Goal: Task Accomplishment & Management: Manage account settings

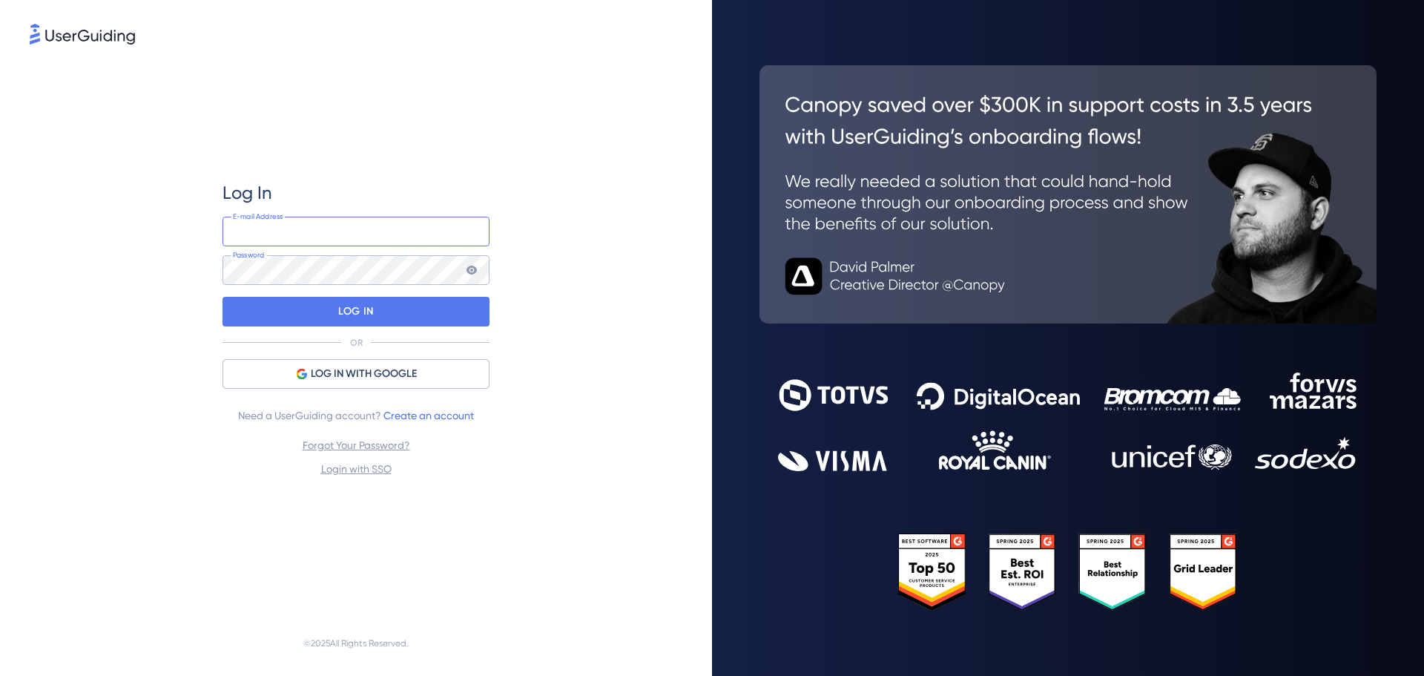
click at [322, 227] on input "email" at bounding box center [356, 232] width 267 height 30
type input "[EMAIL_ADDRESS][DOMAIN_NAME]"
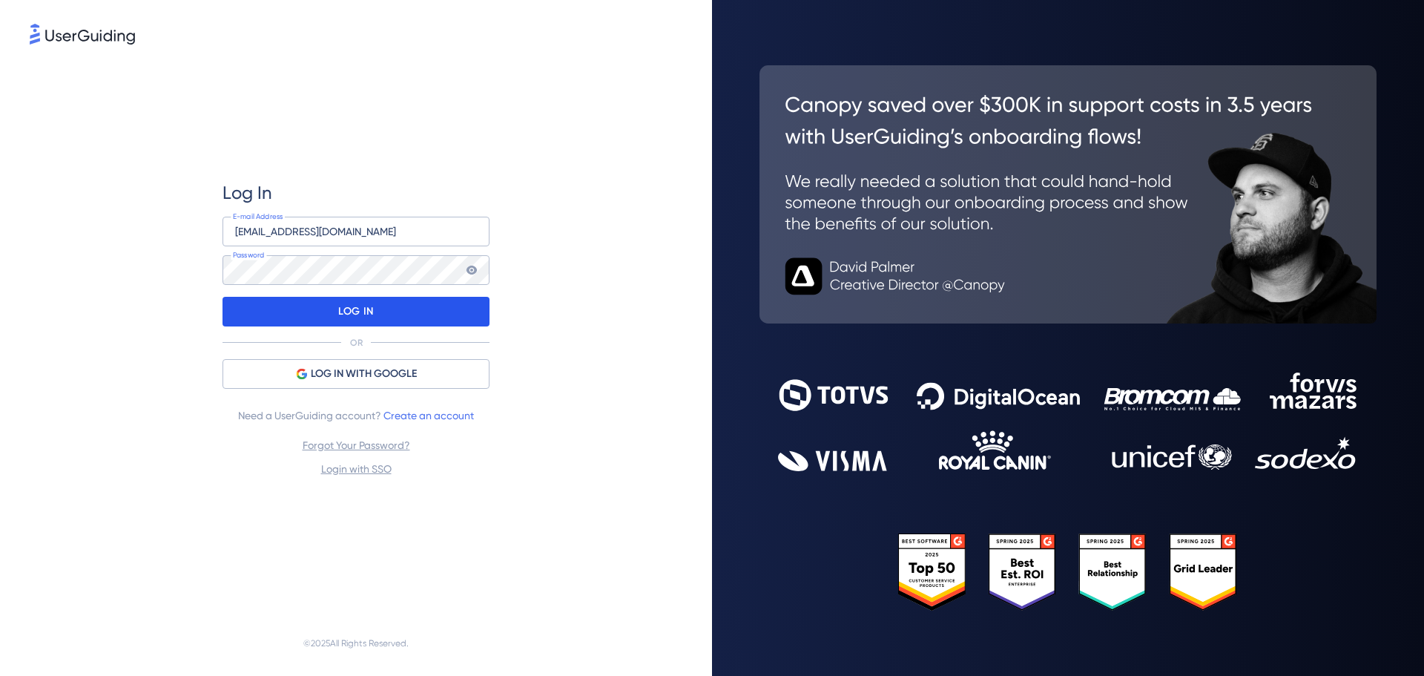
click at [379, 304] on div "LOG IN" at bounding box center [356, 312] width 267 height 30
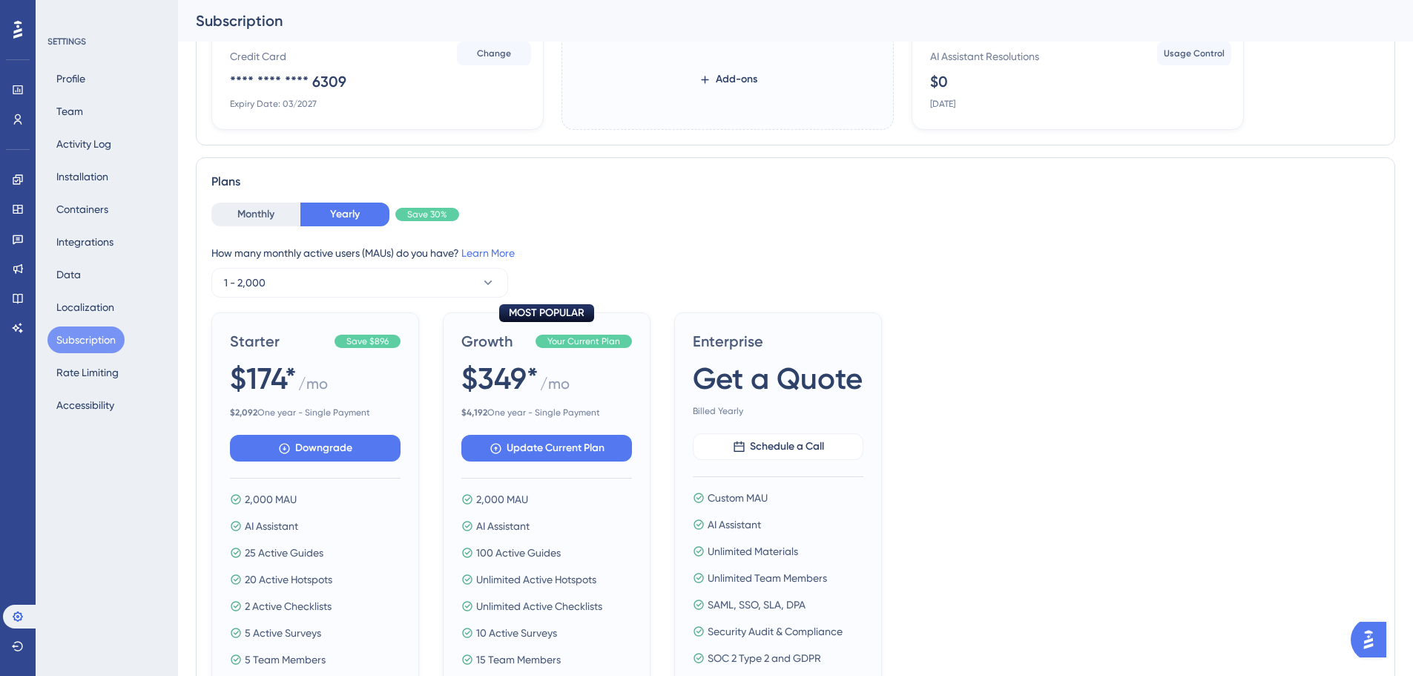
scroll to position [223, 0]
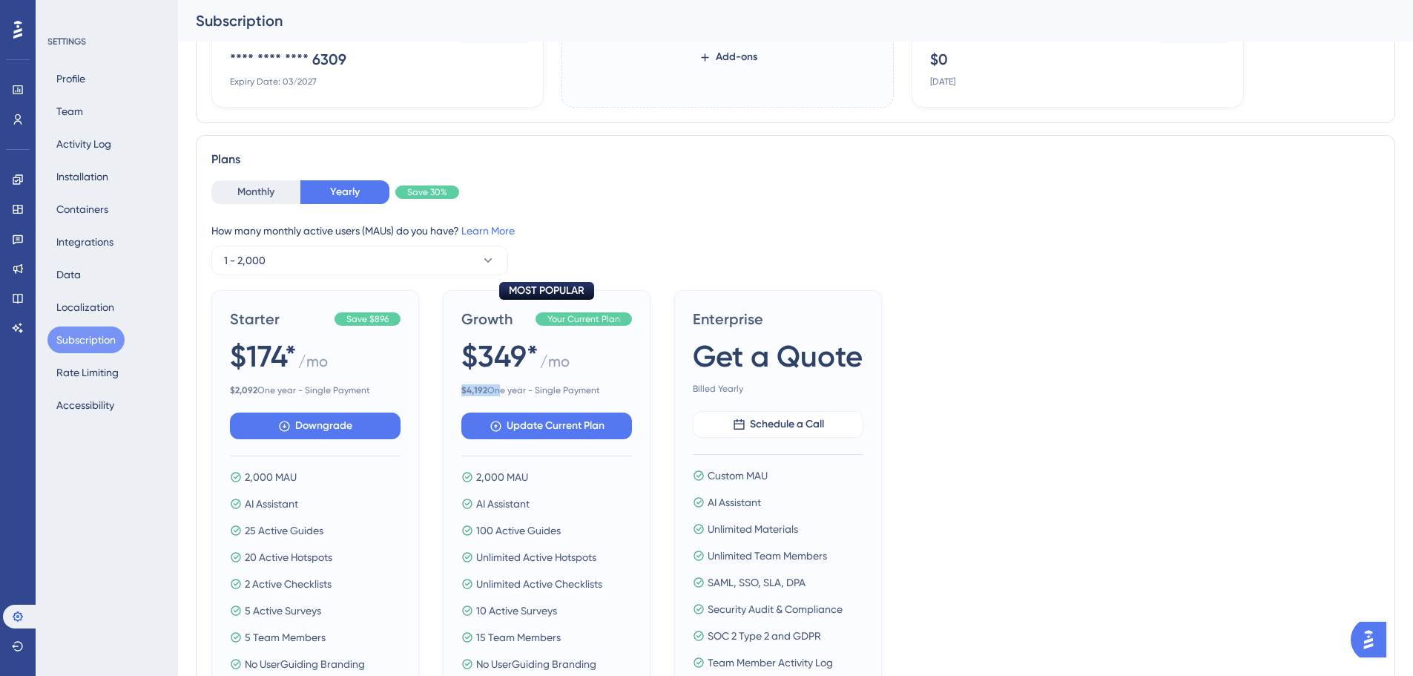
drag, startPoint x: 461, startPoint y: 388, endPoint x: 498, endPoint y: 383, distance: 37.4
click at [498, 383] on div "MOST POPULAR Growth Your Current Plan $349* / mo $ 4,192 One year - Single Paym…" at bounding box center [547, 505] width 208 height 431
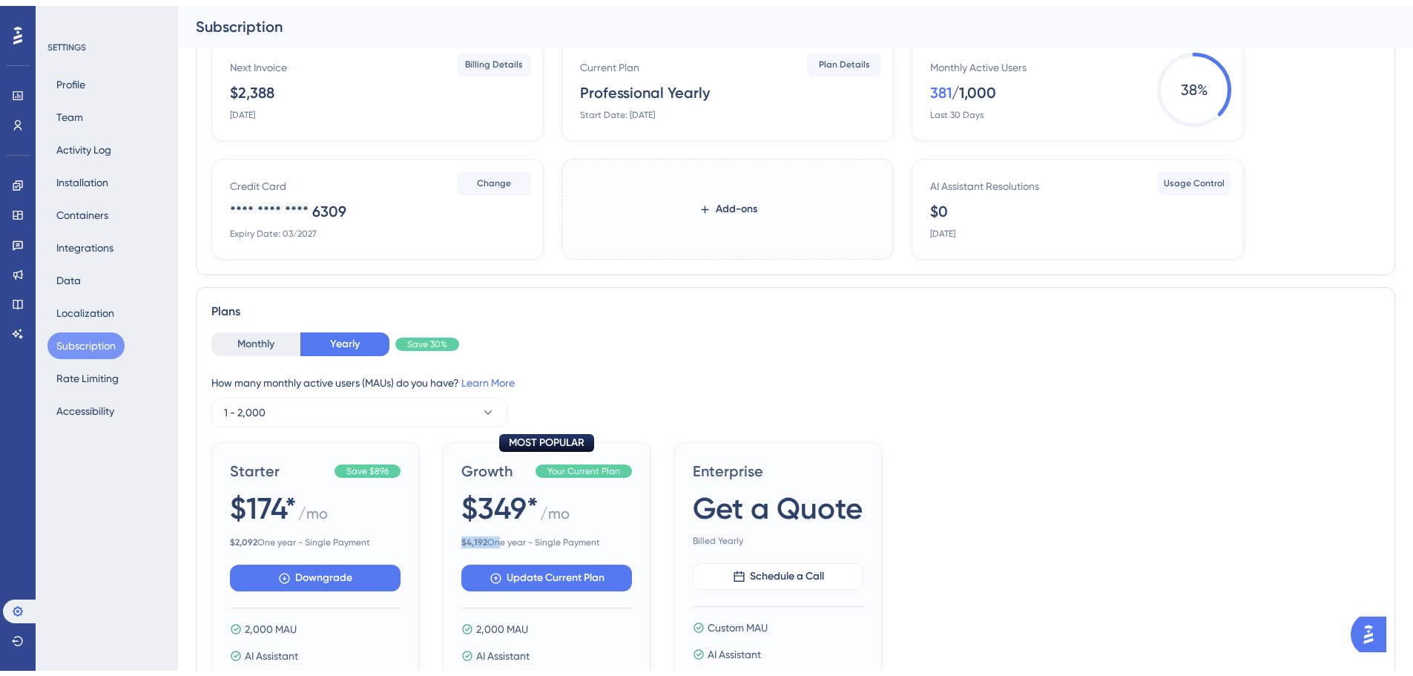
scroll to position [148, 0]
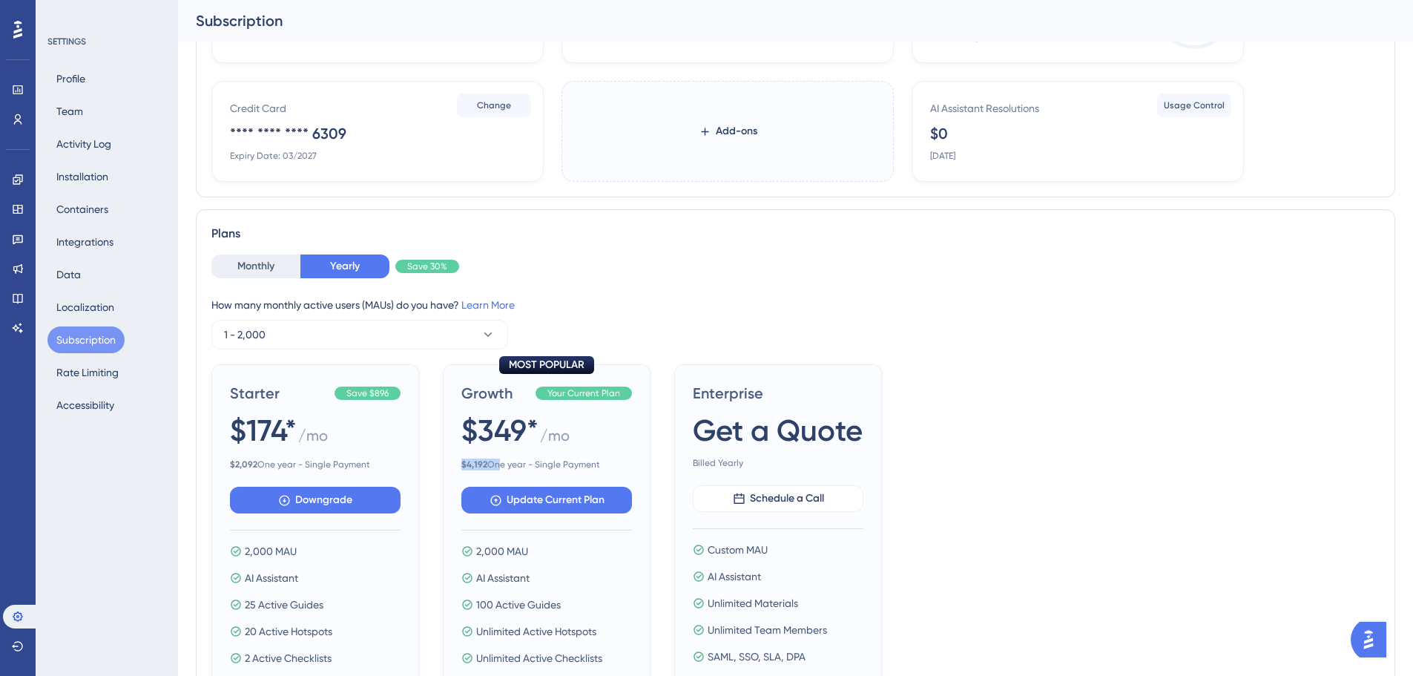
drag, startPoint x: 230, startPoint y: 461, endPoint x: 379, endPoint y: 462, distance: 149.1
click at [379, 462] on span "$ 2,092 One year - Single Payment" at bounding box center [315, 464] width 171 height 12
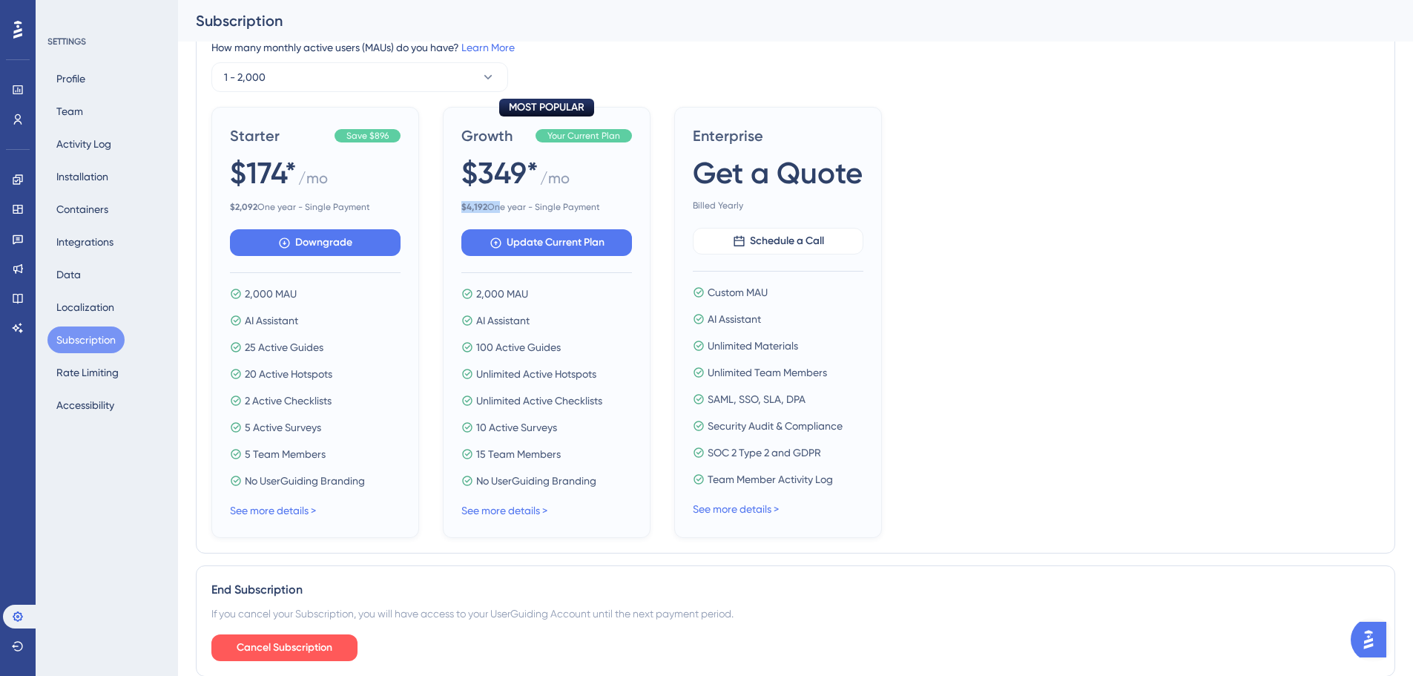
scroll to position [466, 0]
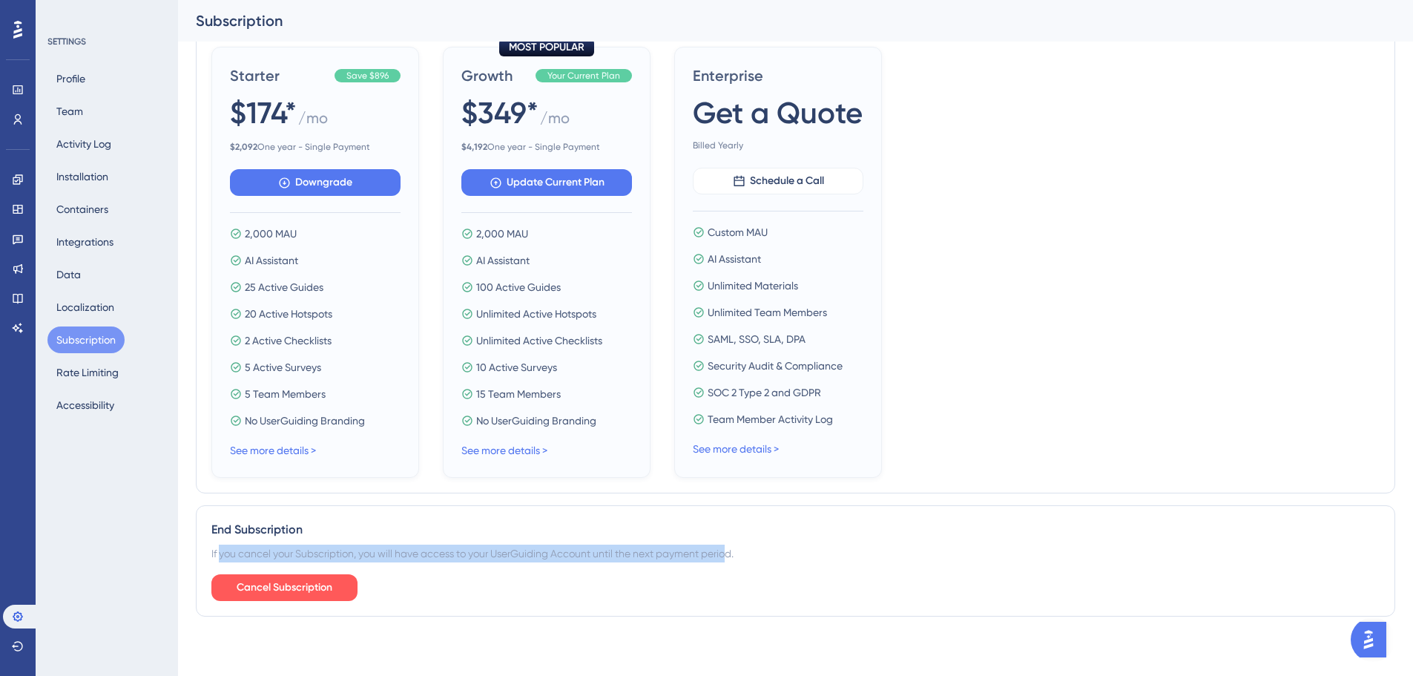
drag, startPoint x: 268, startPoint y: 559, endPoint x: 726, endPoint y: 547, distance: 458.6
click at [726, 547] on div "If you cancel your Subscription, you will have access to your UserGuiding Accou…" at bounding box center [795, 553] width 1168 height 18
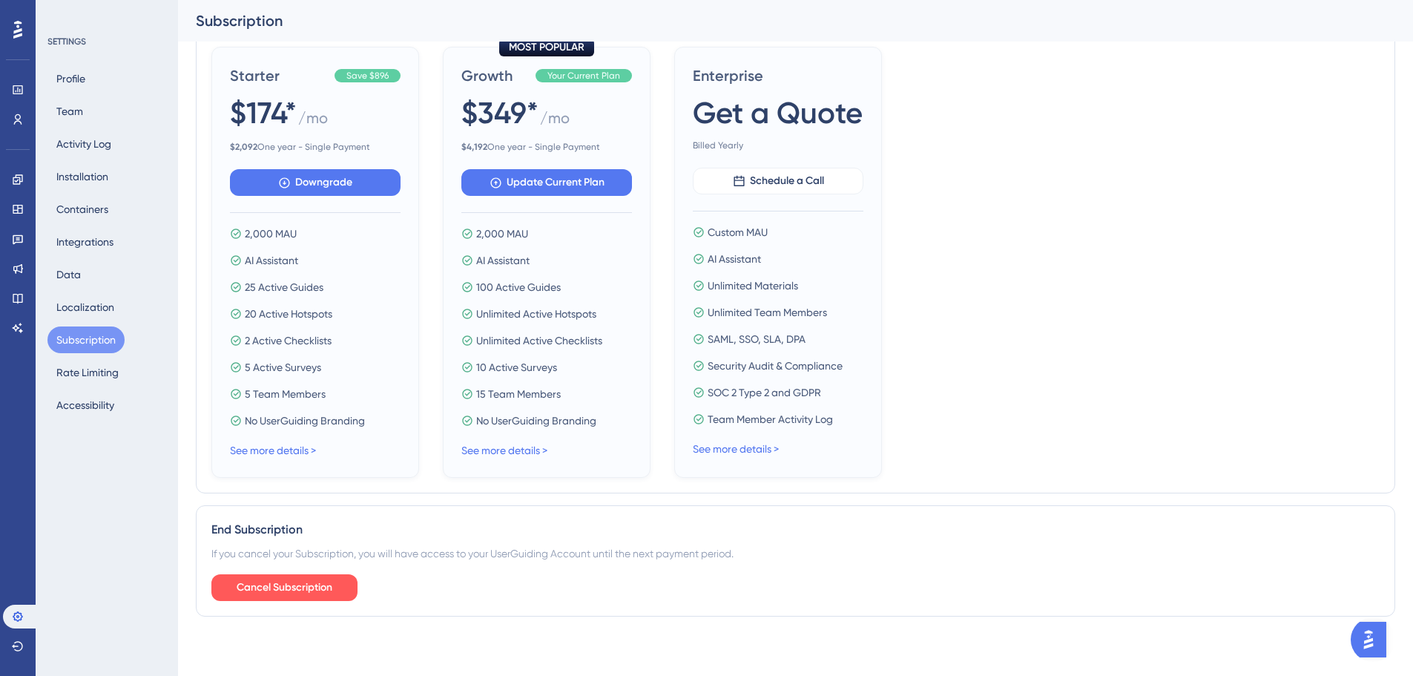
click at [582, 619] on div "Current Plan Information Next Invoice $2,388 [DATE] Billing Details Current Pla…" at bounding box center [795, 113] width 1199 height 1029
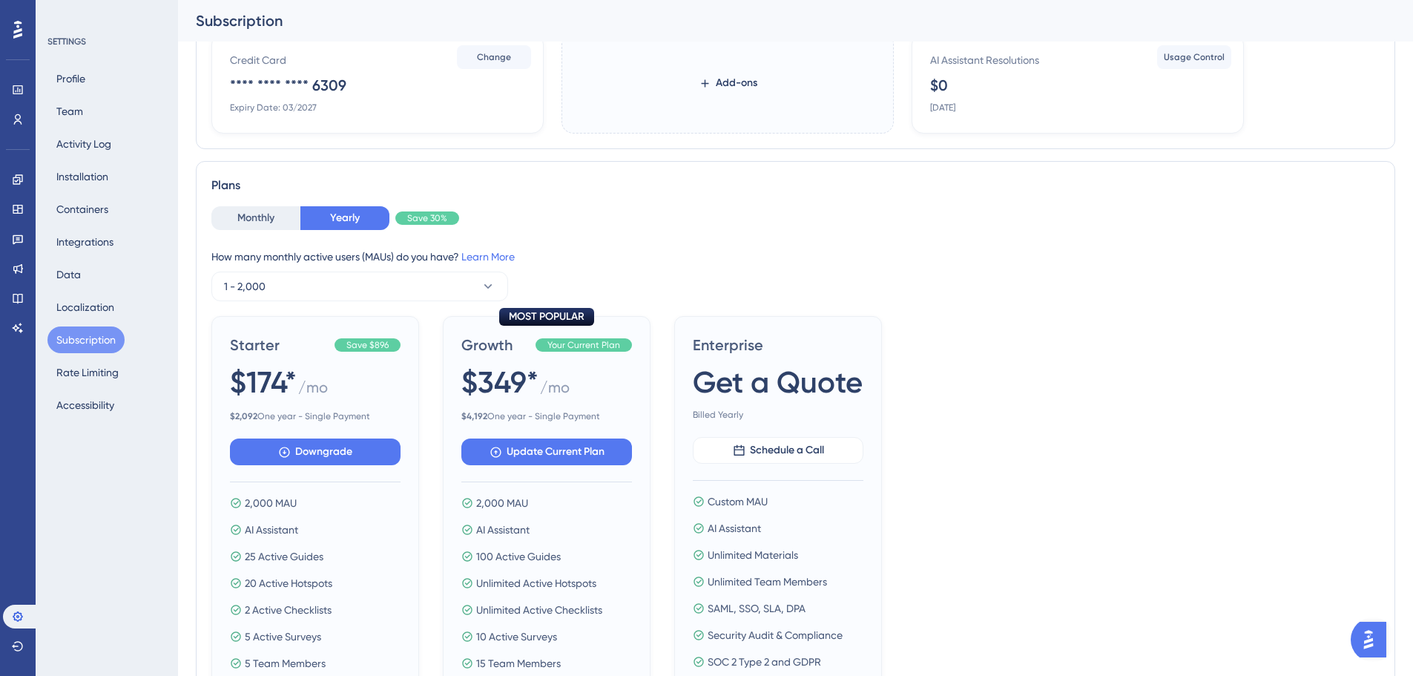
scroll to position [223, 0]
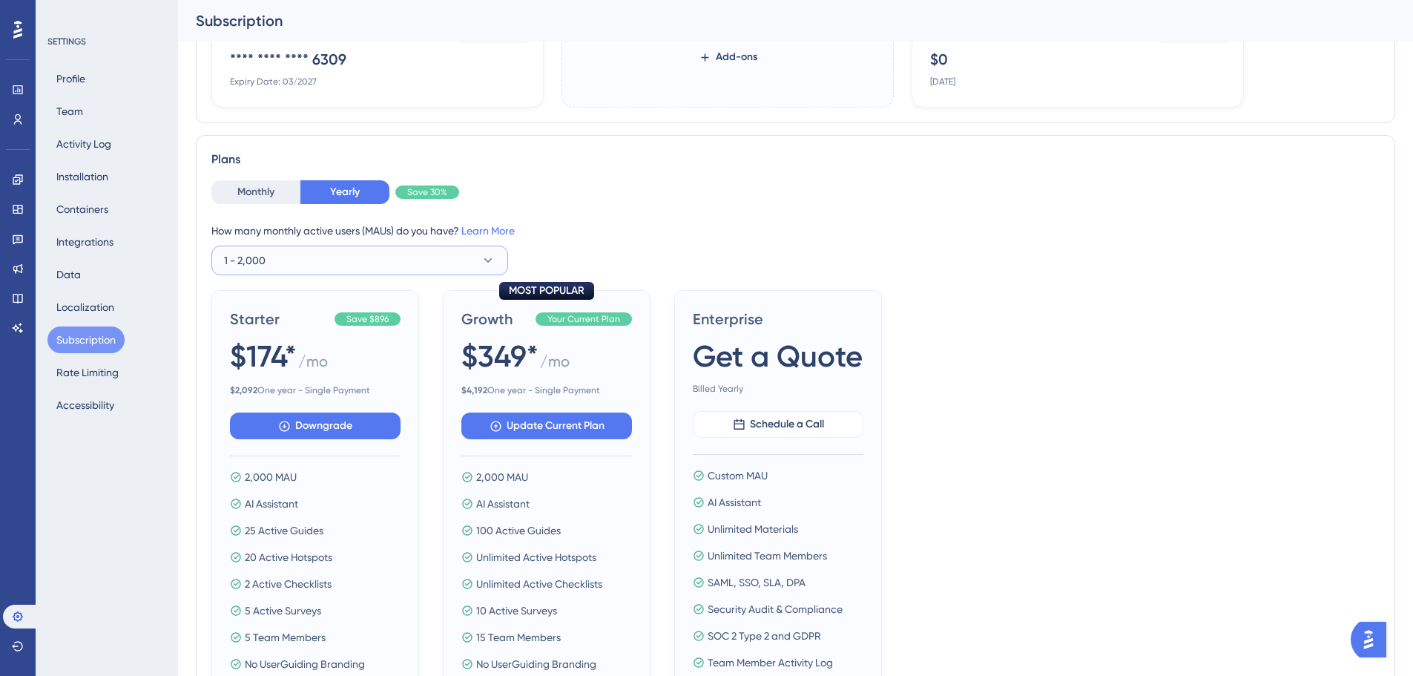
click at [489, 257] on icon at bounding box center [488, 260] width 15 height 15
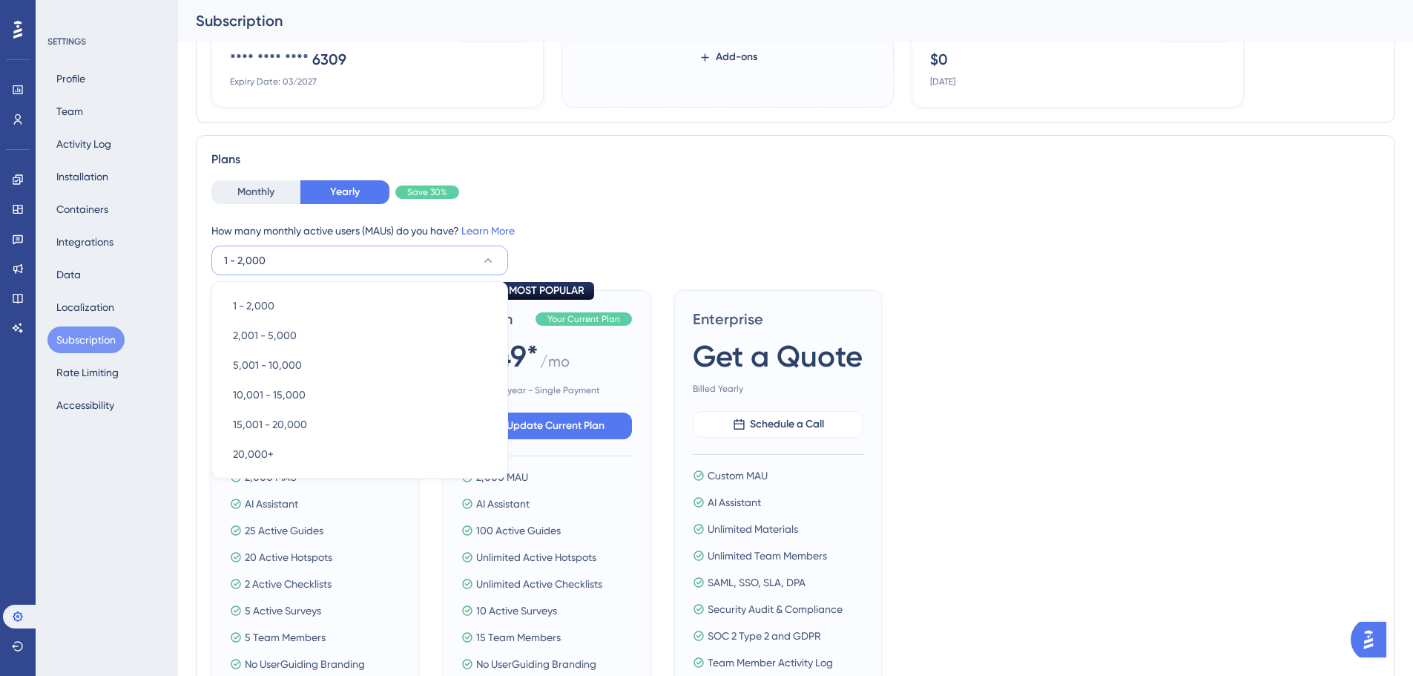
scroll to position [265, 0]
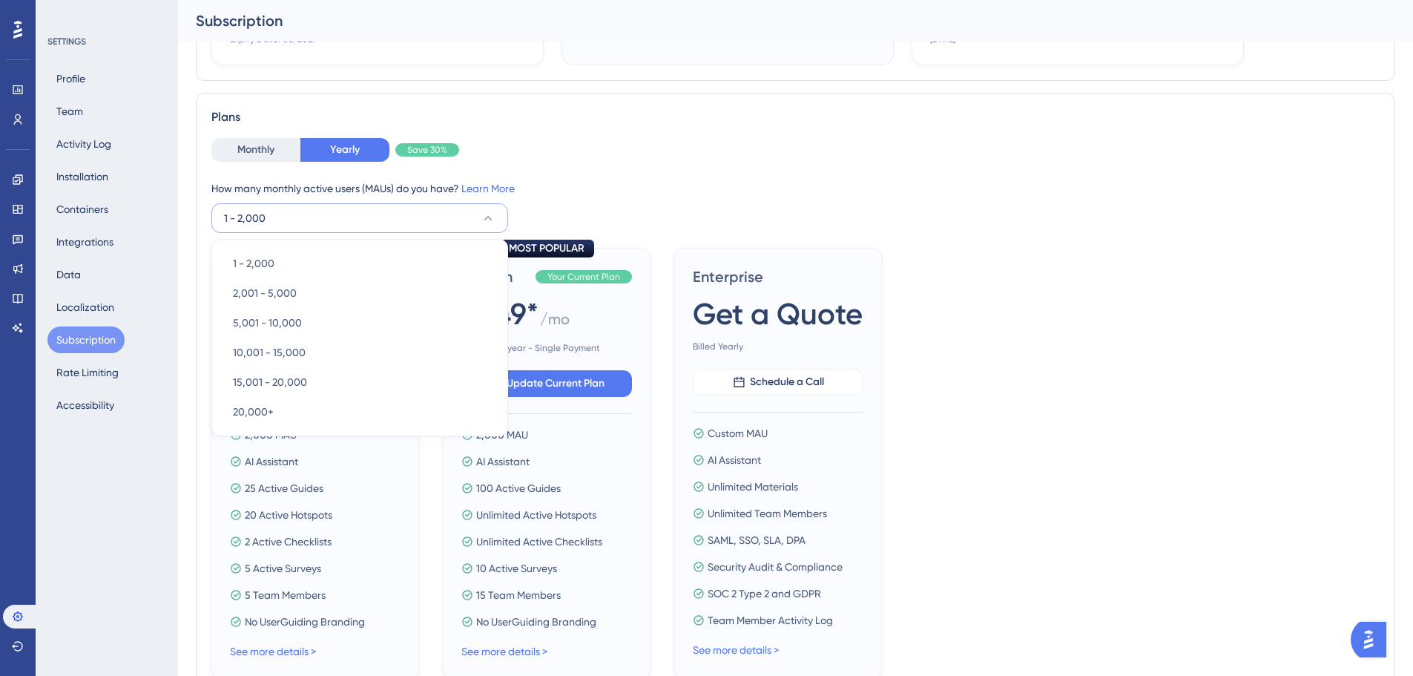
click at [1196, 409] on div "Starter Save $896 $174* / mo $ 2,092 One year - Single Payment Downgrade 2,000 …" at bounding box center [795, 463] width 1168 height 431
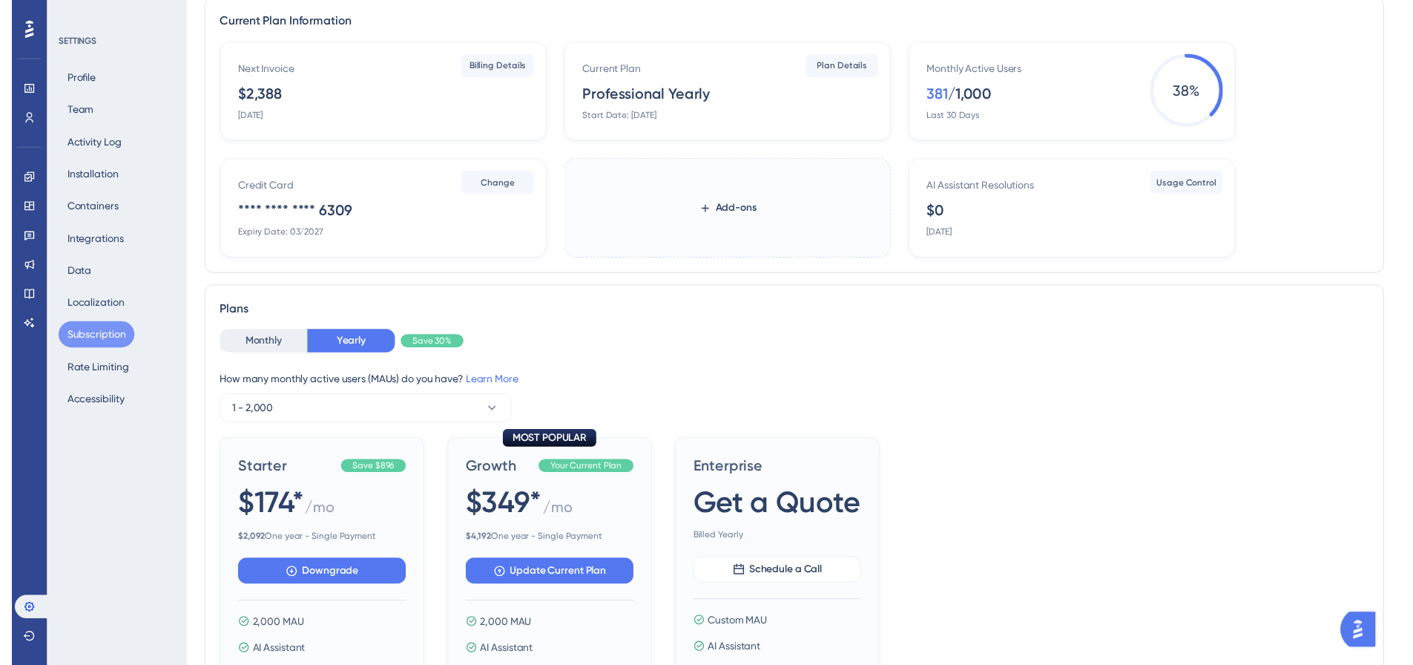
scroll to position [0, 0]
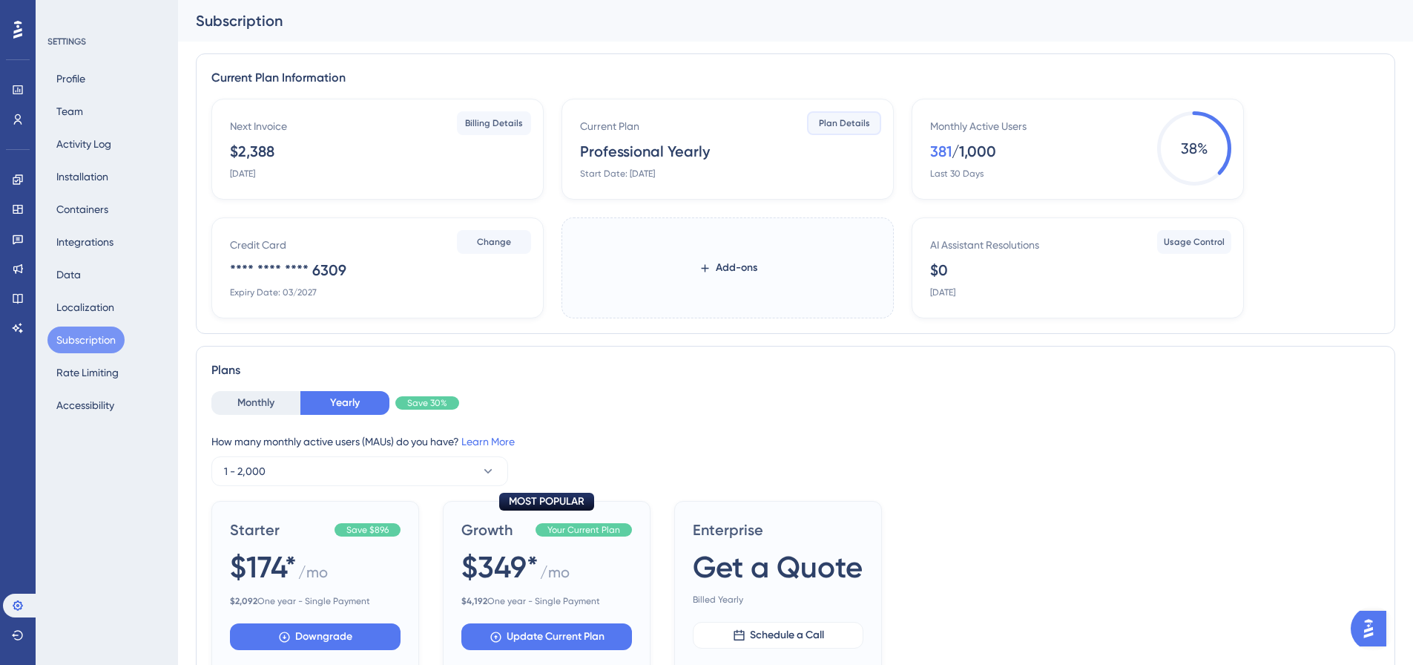
click at [846, 127] on span "Plan Details" at bounding box center [844, 123] width 51 height 12
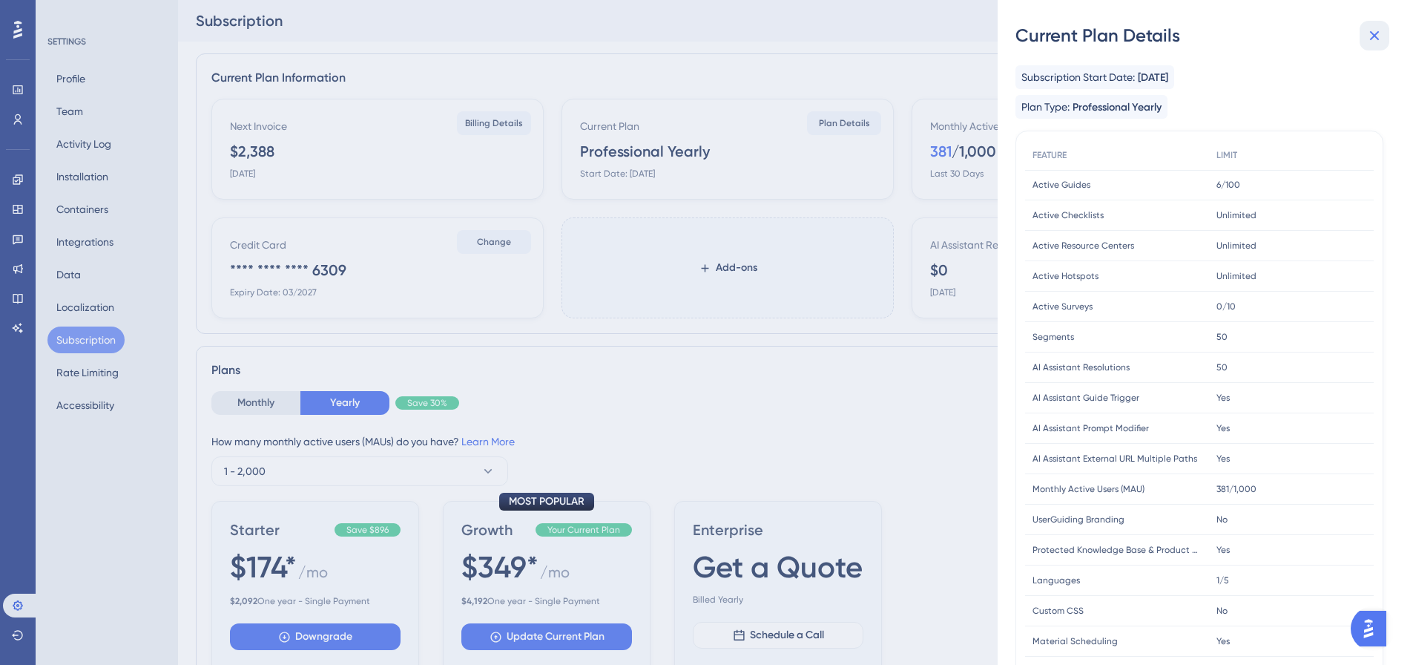
click at [1377, 42] on icon at bounding box center [1375, 36] width 18 height 18
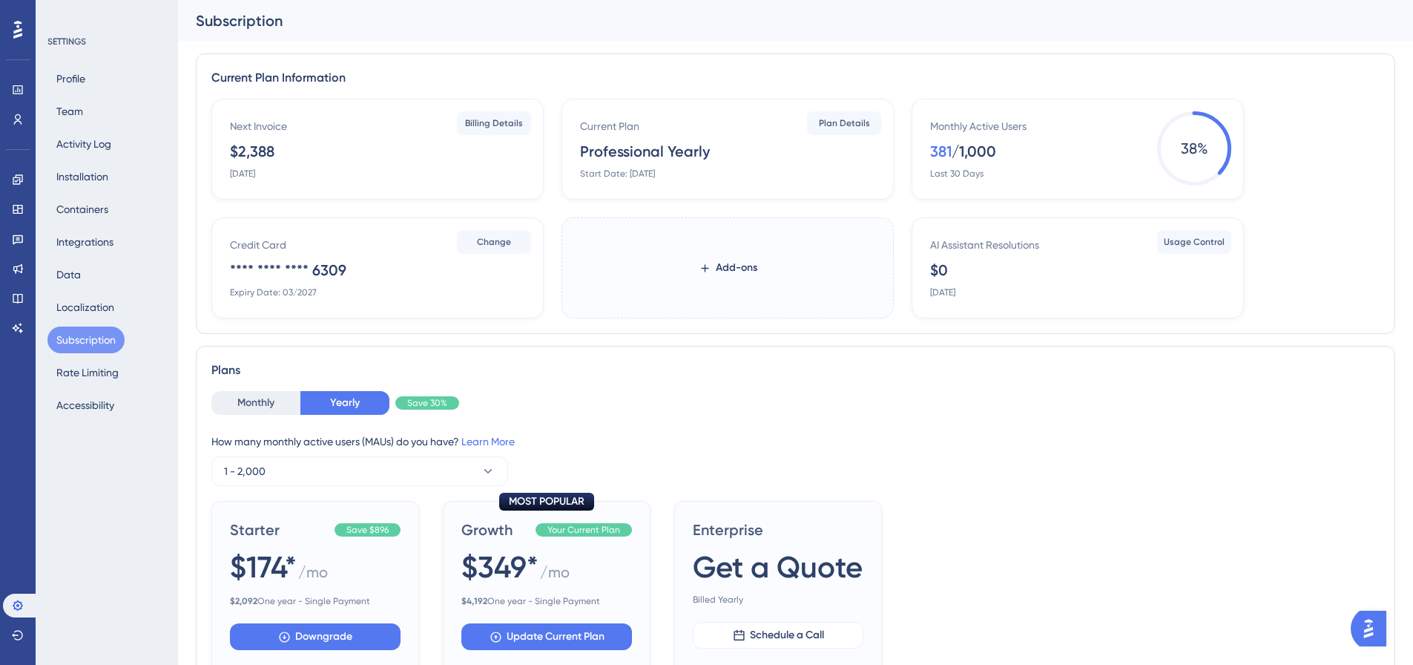
drag, startPoint x: 243, startPoint y: 145, endPoint x: 281, endPoint y: 136, distance: 39.8
click at [281, 136] on div "Next Invoice $2,388 [DATE] Billing Details" at bounding box center [377, 149] width 332 height 101
